Goal: Find specific page/section: Find specific page/section

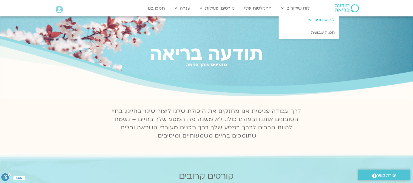
click at [318, 21] on link "לוח שידורים יומי" at bounding box center [309, 19] width 60 height 13
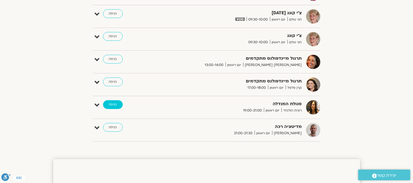
click at [107, 104] on link "כניסה" at bounding box center [113, 104] width 20 height 9
